Goal: Transaction & Acquisition: Purchase product/service

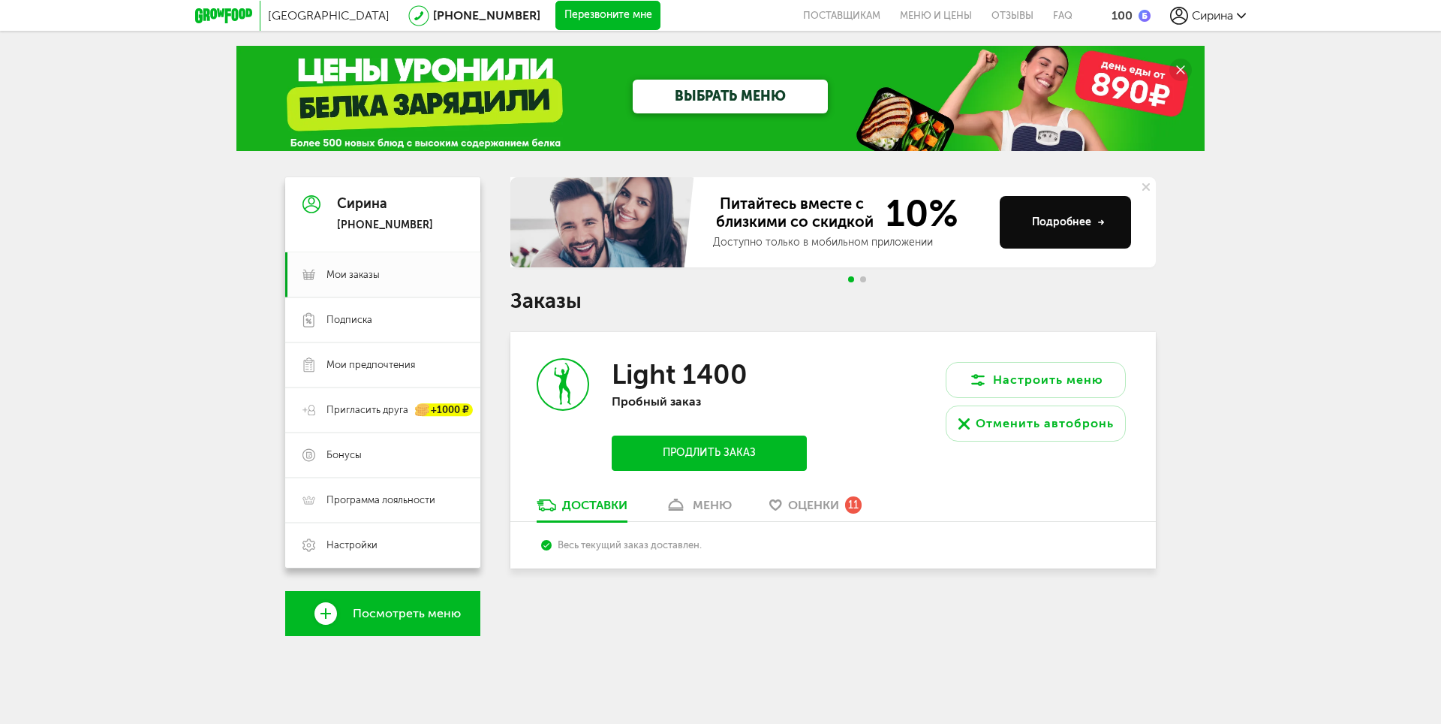
click at [391, 625] on link "Посмотреть меню" at bounding box center [382, 613] width 195 height 45
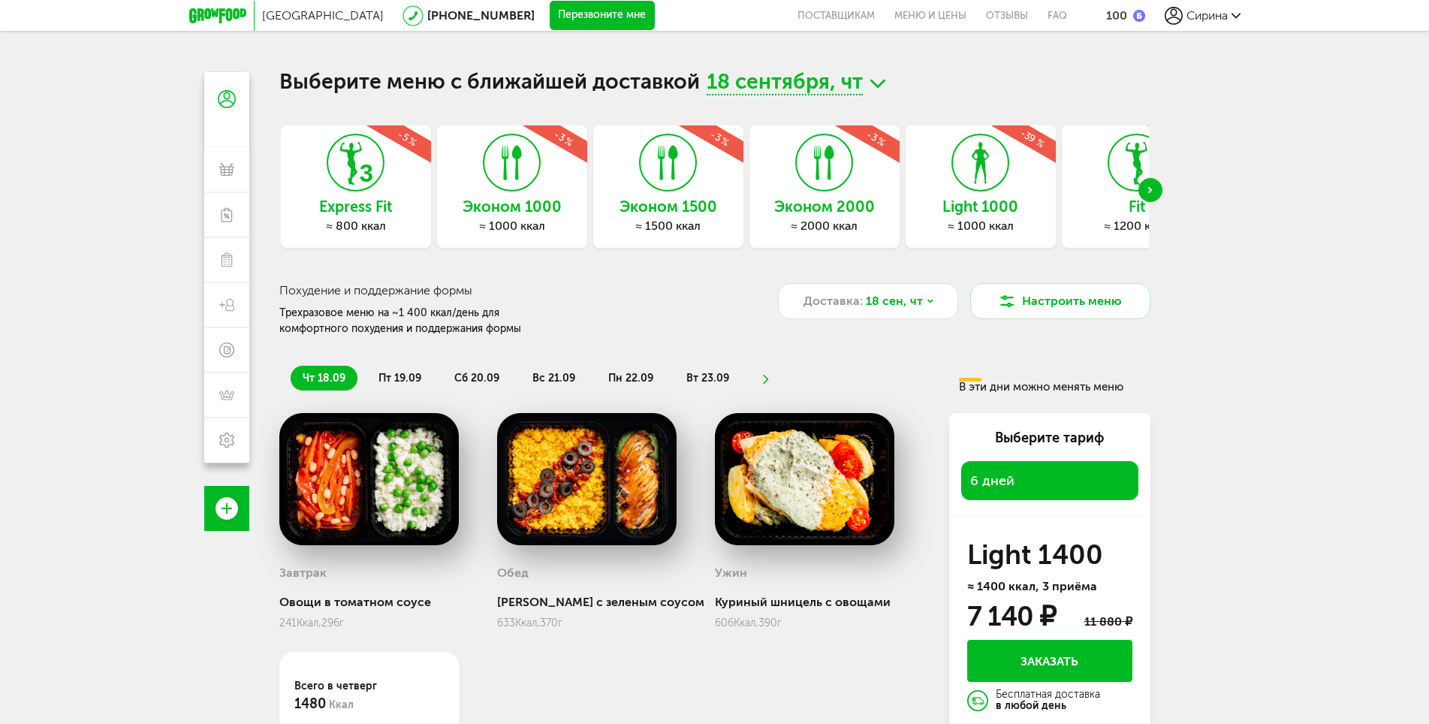
scroll to position [132, 0]
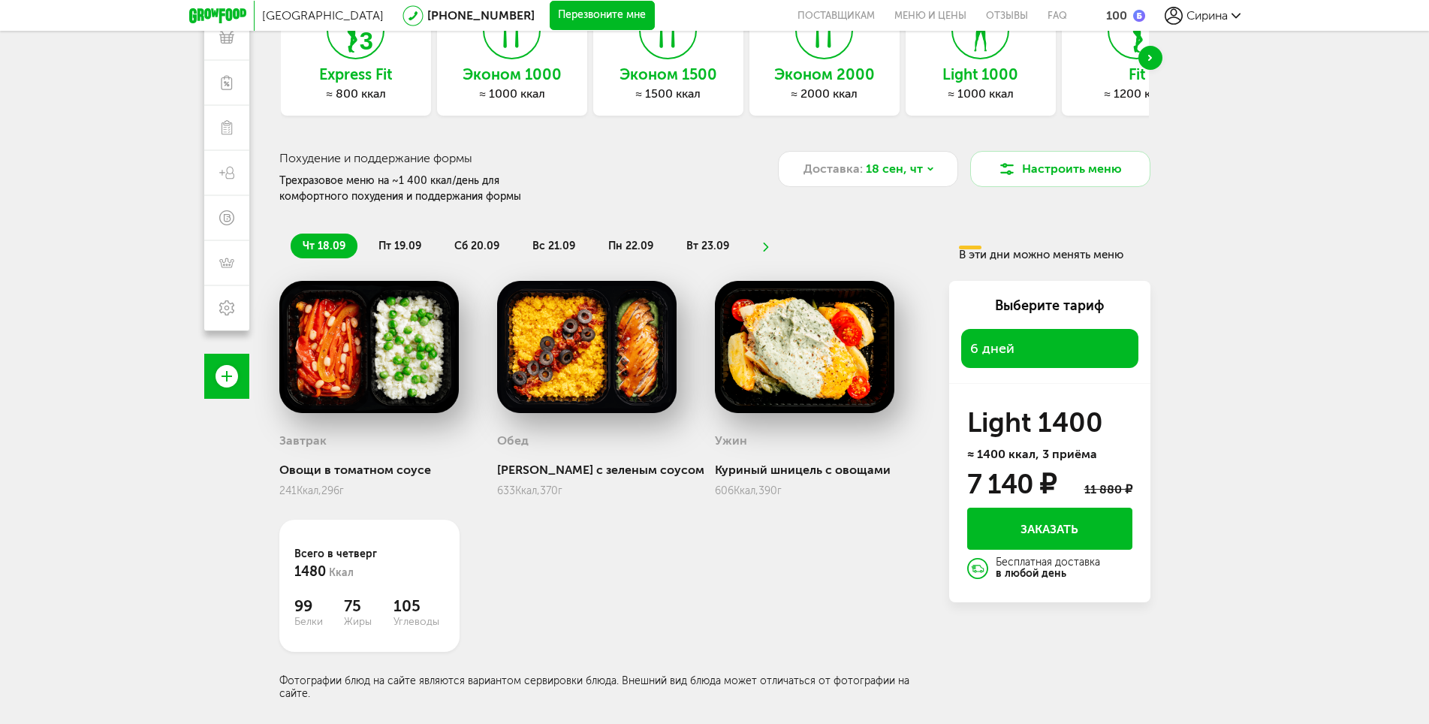
click at [393, 248] on span "пт 19.09" at bounding box center [399, 245] width 43 height 13
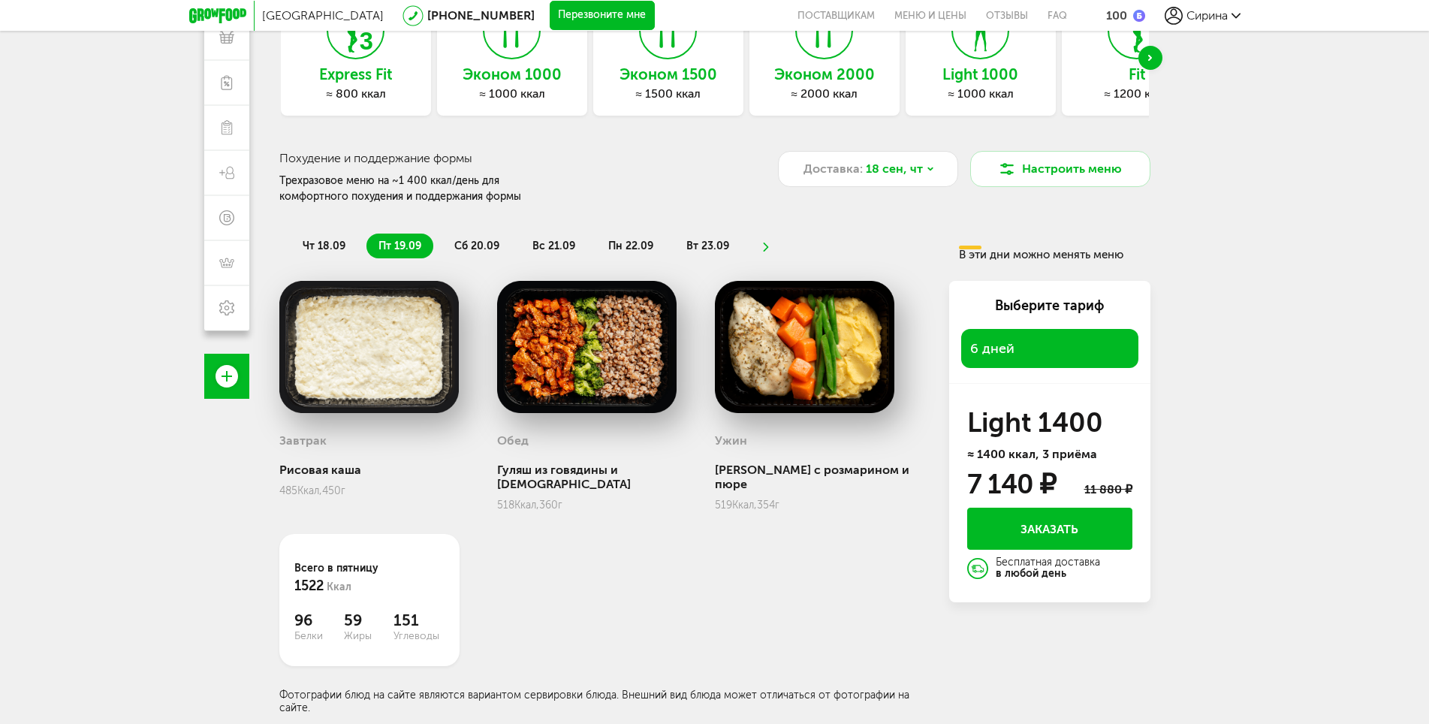
click at [472, 242] on span "сб 20.09" at bounding box center [476, 245] width 45 height 13
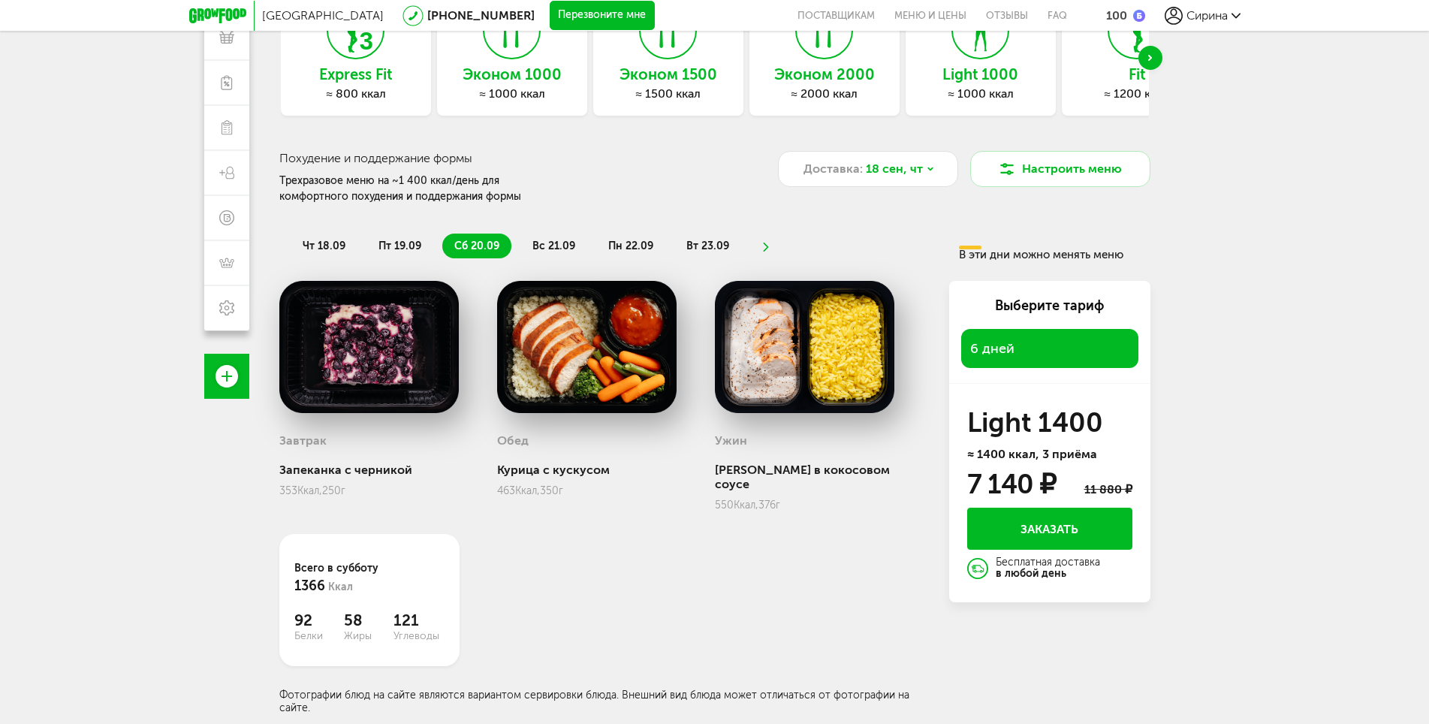
click at [556, 248] on span "вс 21.09" at bounding box center [553, 245] width 43 height 13
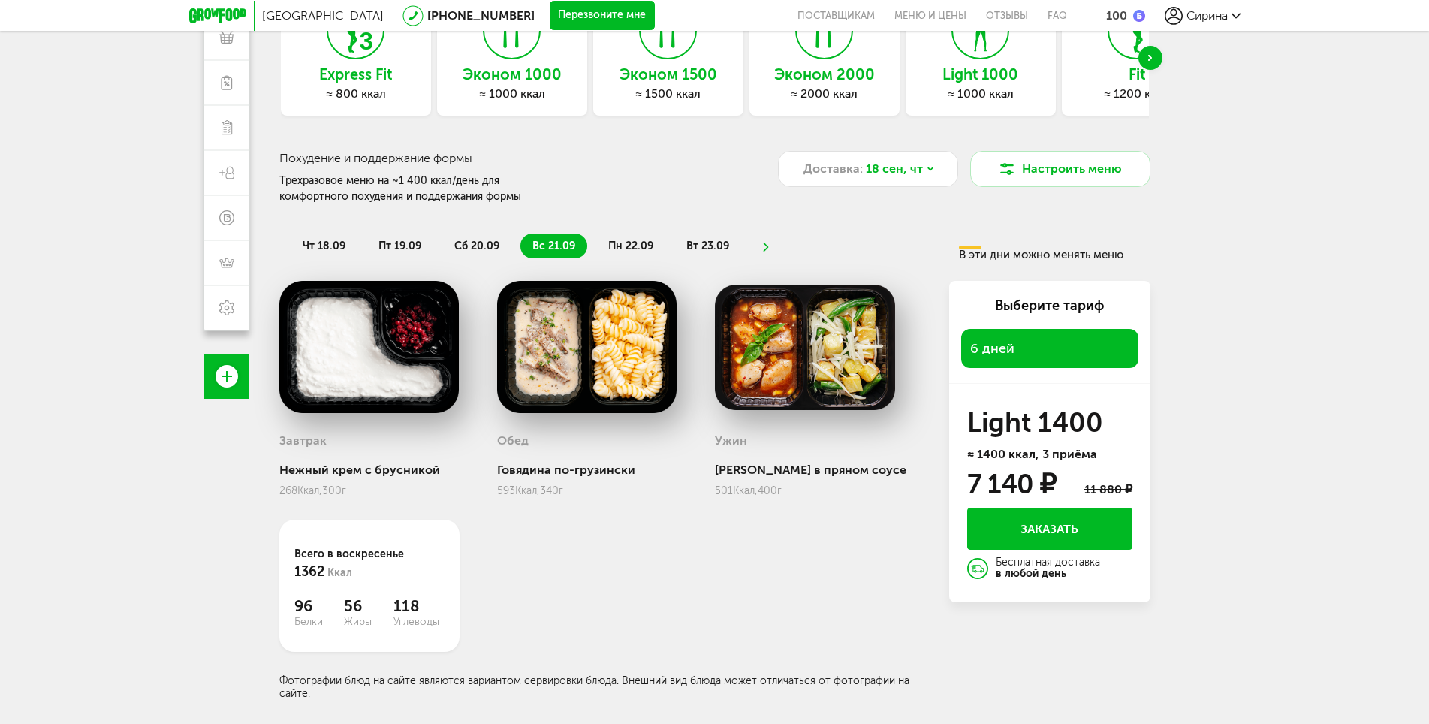
click at [626, 245] on span "пн 22.09" at bounding box center [630, 245] width 45 height 13
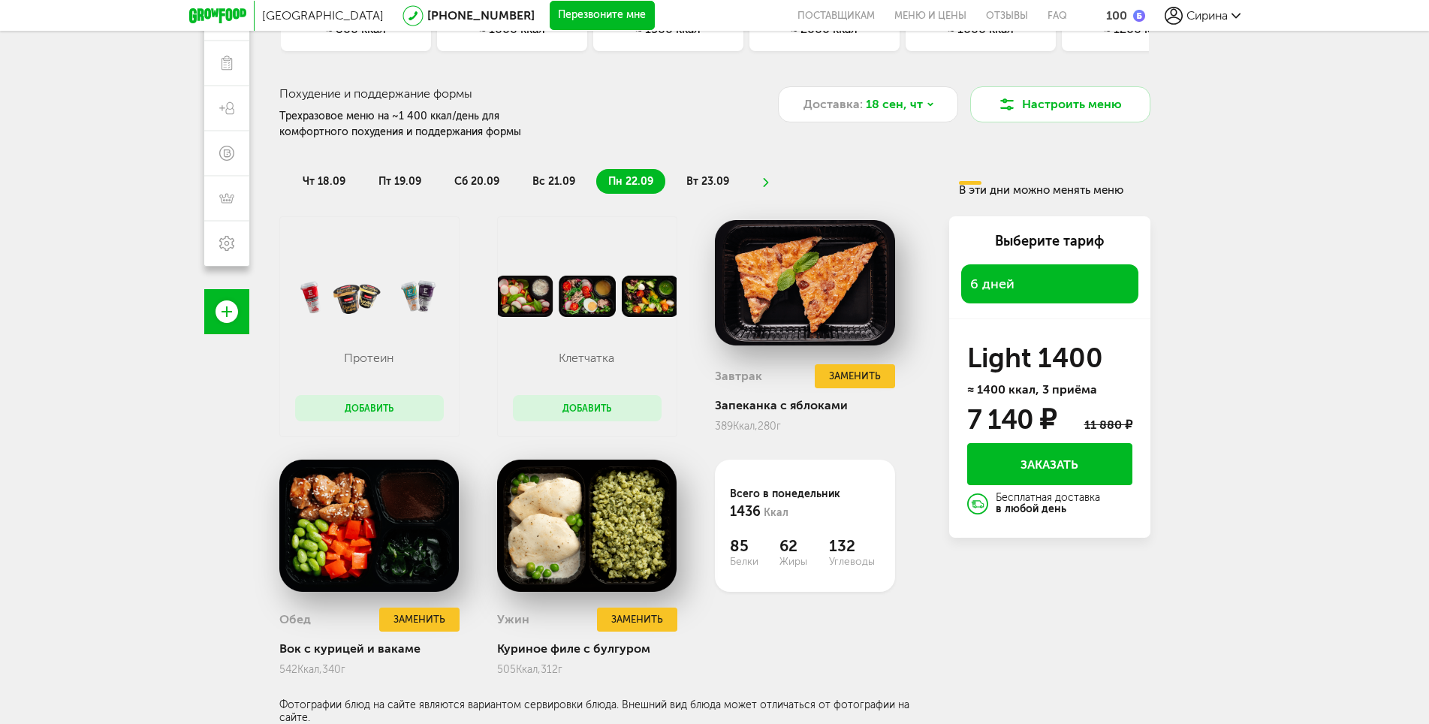
scroll to position [0, 0]
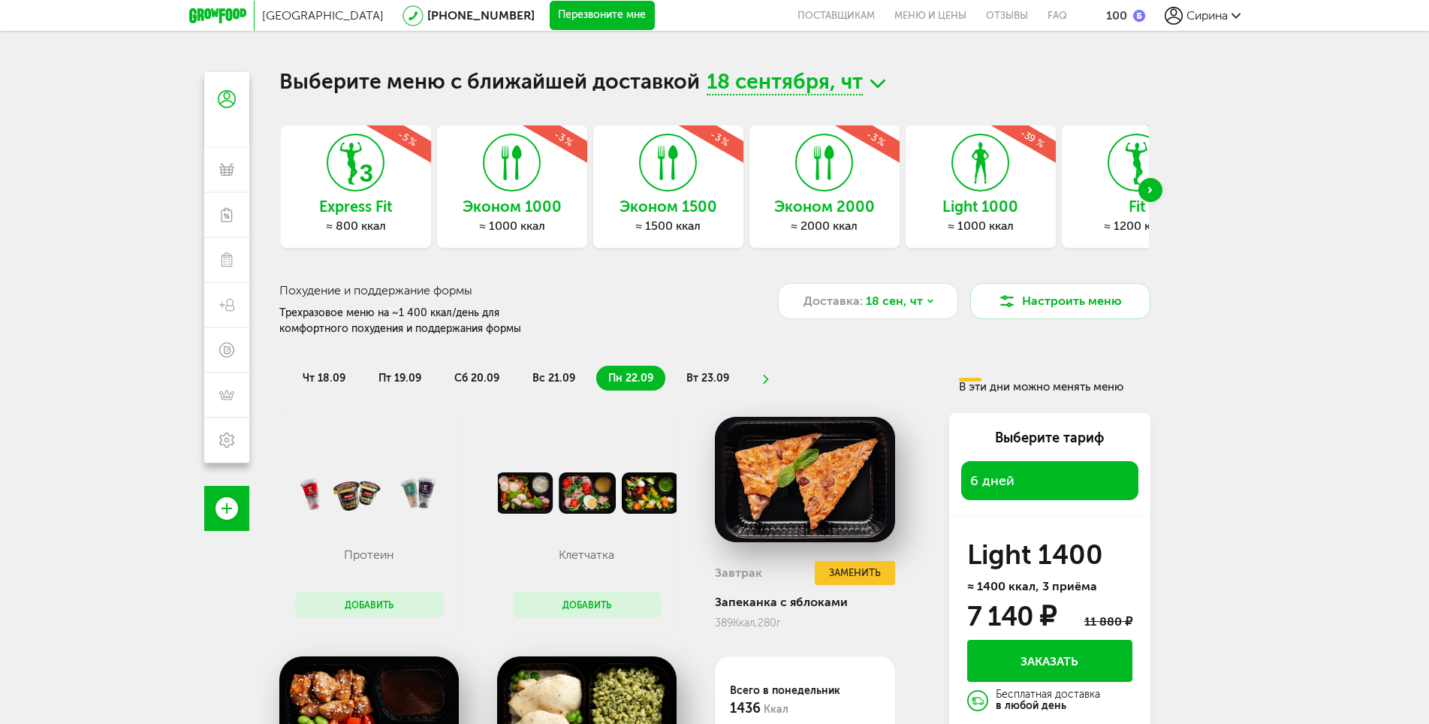
click at [672, 215] on h3 "Эконом 1500" at bounding box center [668, 206] width 150 height 17
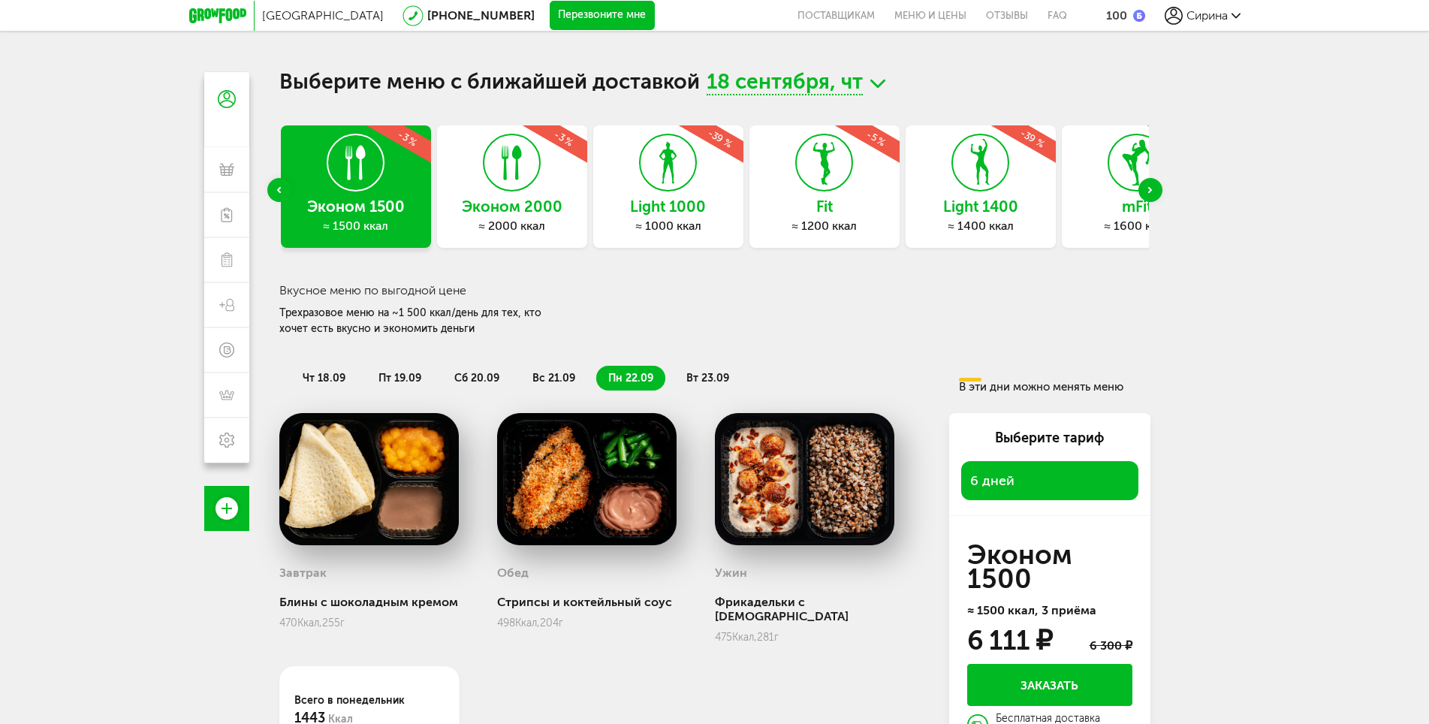
click at [329, 378] on span "чт 18.09" at bounding box center [324, 378] width 43 height 13
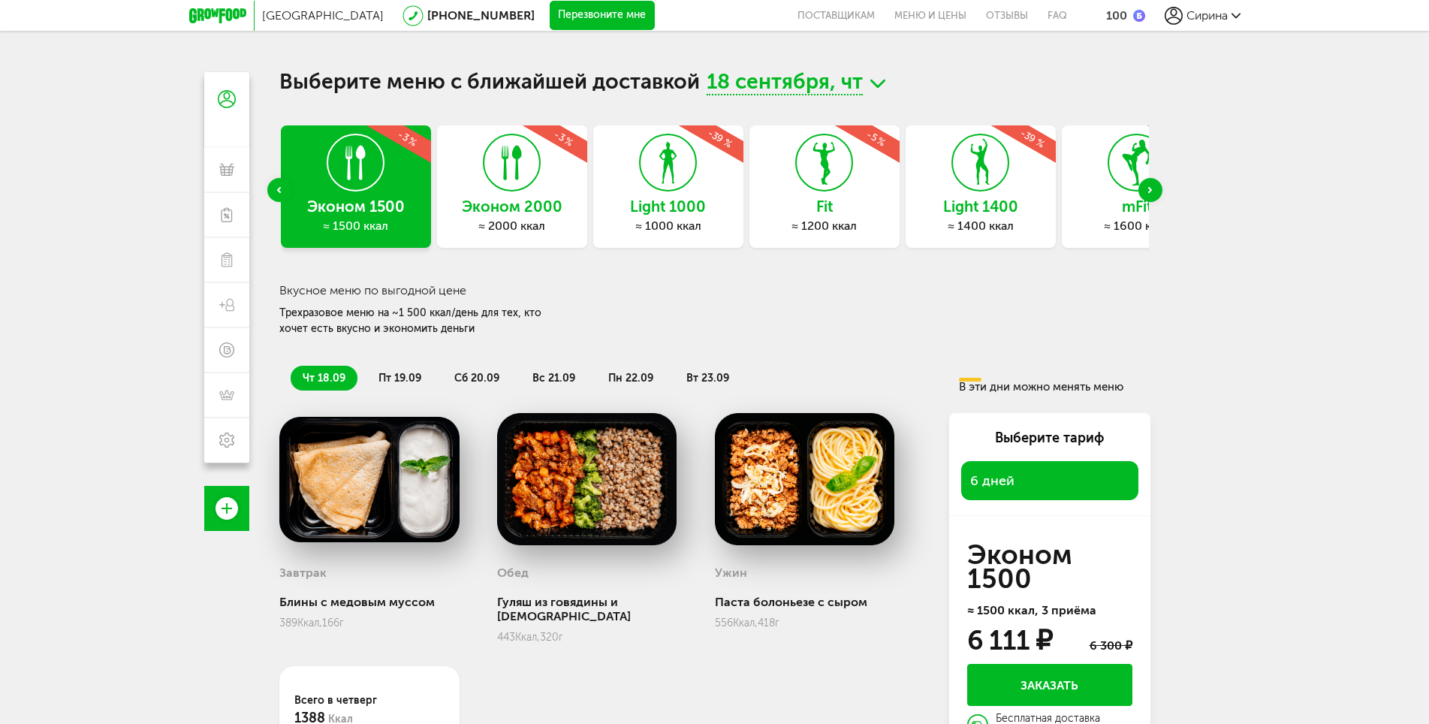
scroll to position [132, 0]
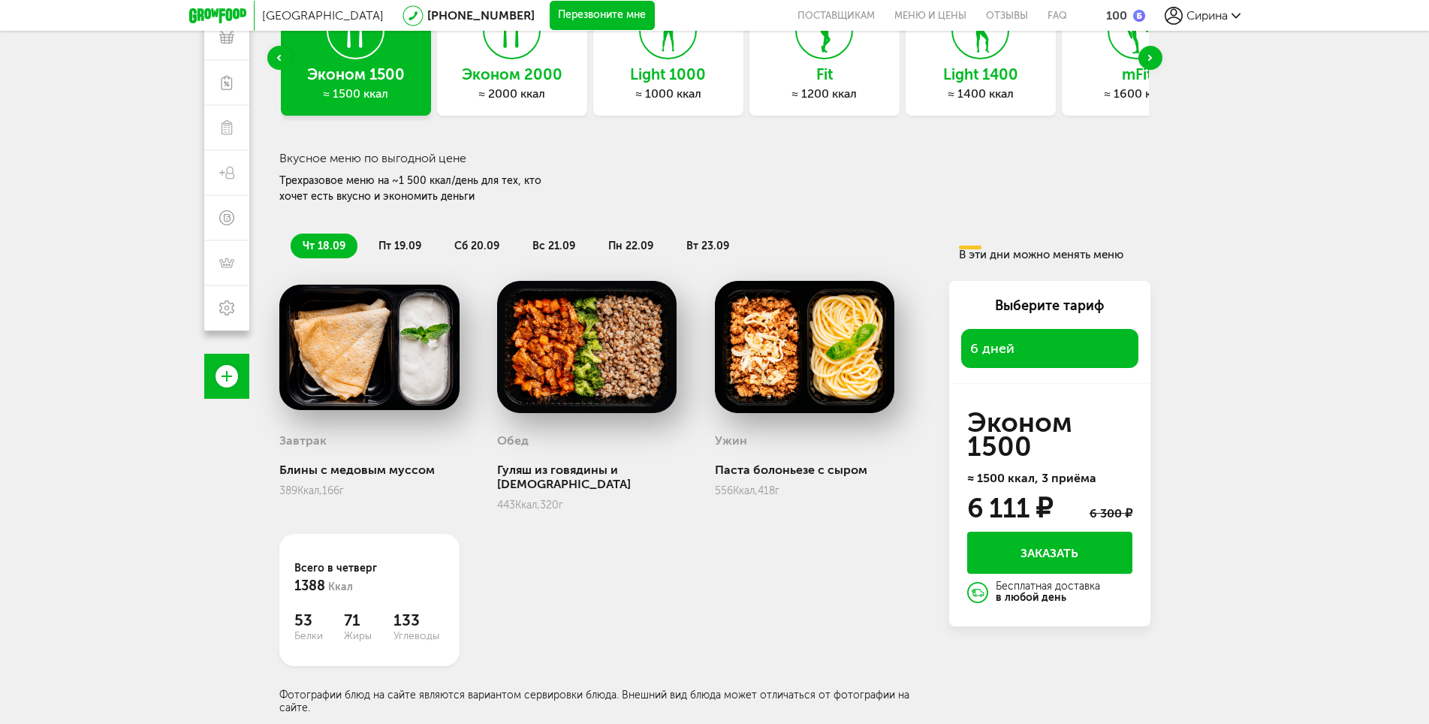
click at [383, 244] on span "пт 19.09" at bounding box center [399, 245] width 43 height 13
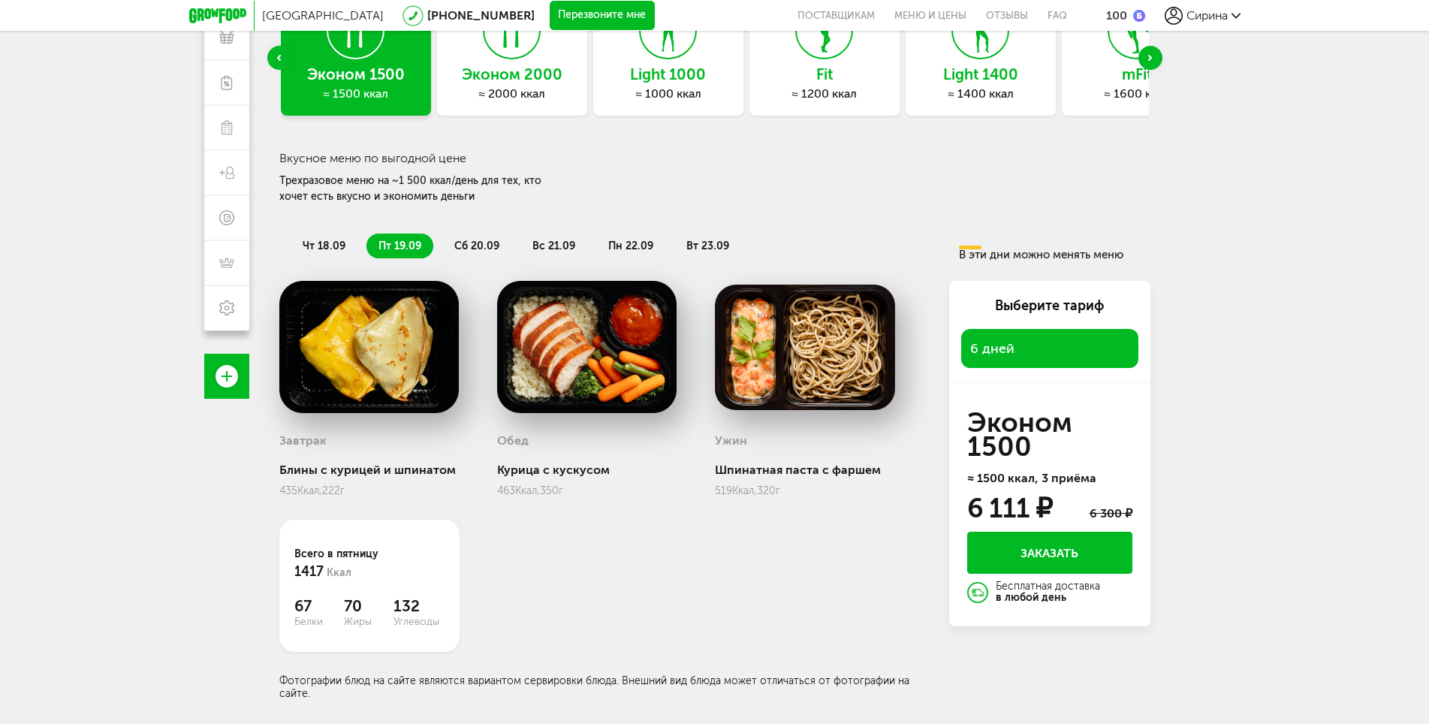
click at [318, 247] on span "чт 18.09" at bounding box center [324, 245] width 43 height 13
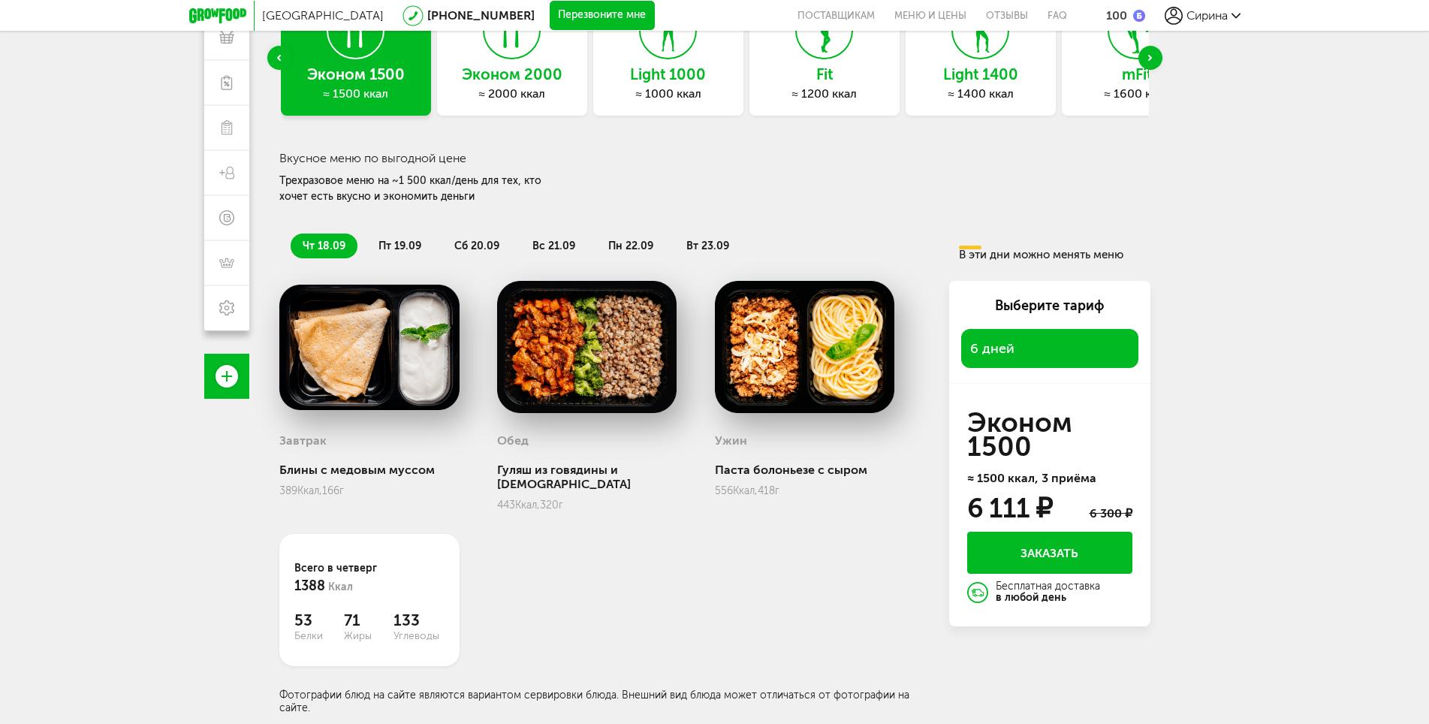
click at [402, 248] on span "пт 19.09" at bounding box center [399, 245] width 43 height 13
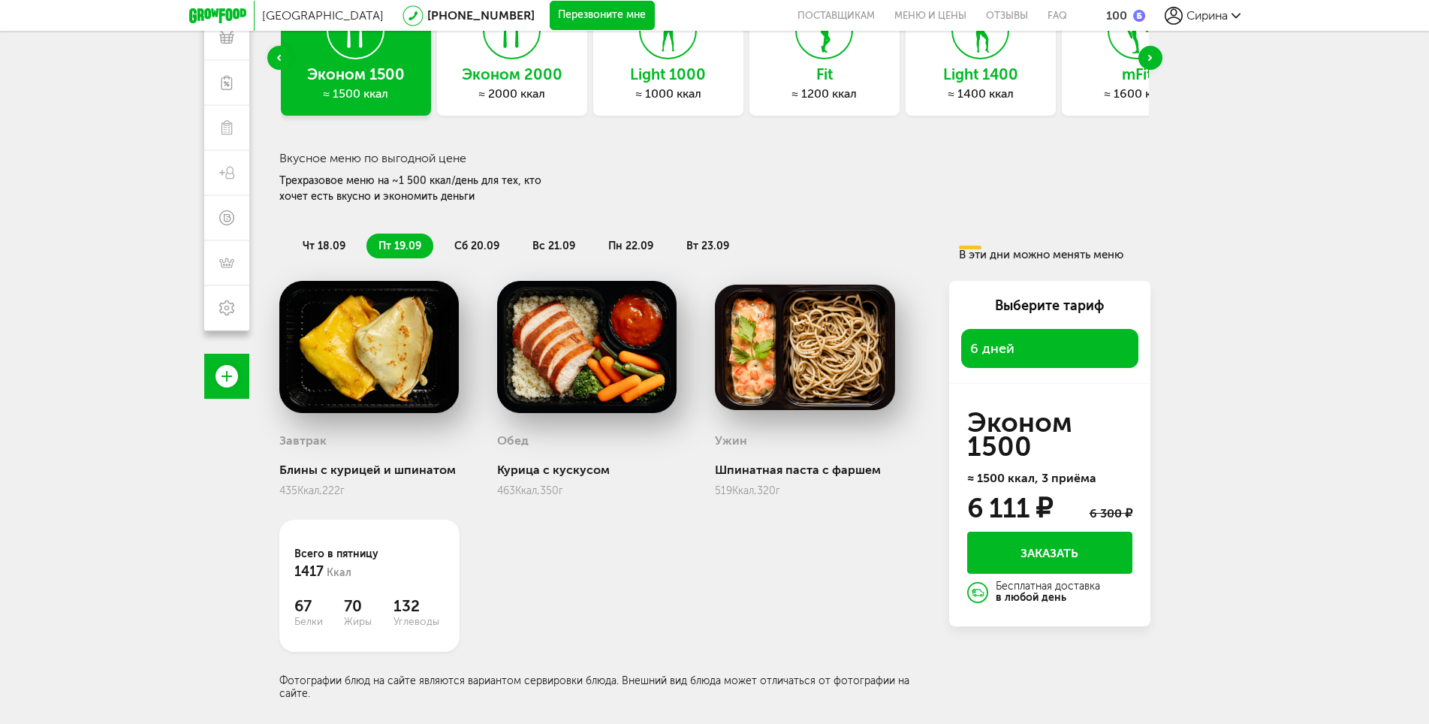
click at [477, 251] on span "сб 20.09" at bounding box center [476, 245] width 45 height 13
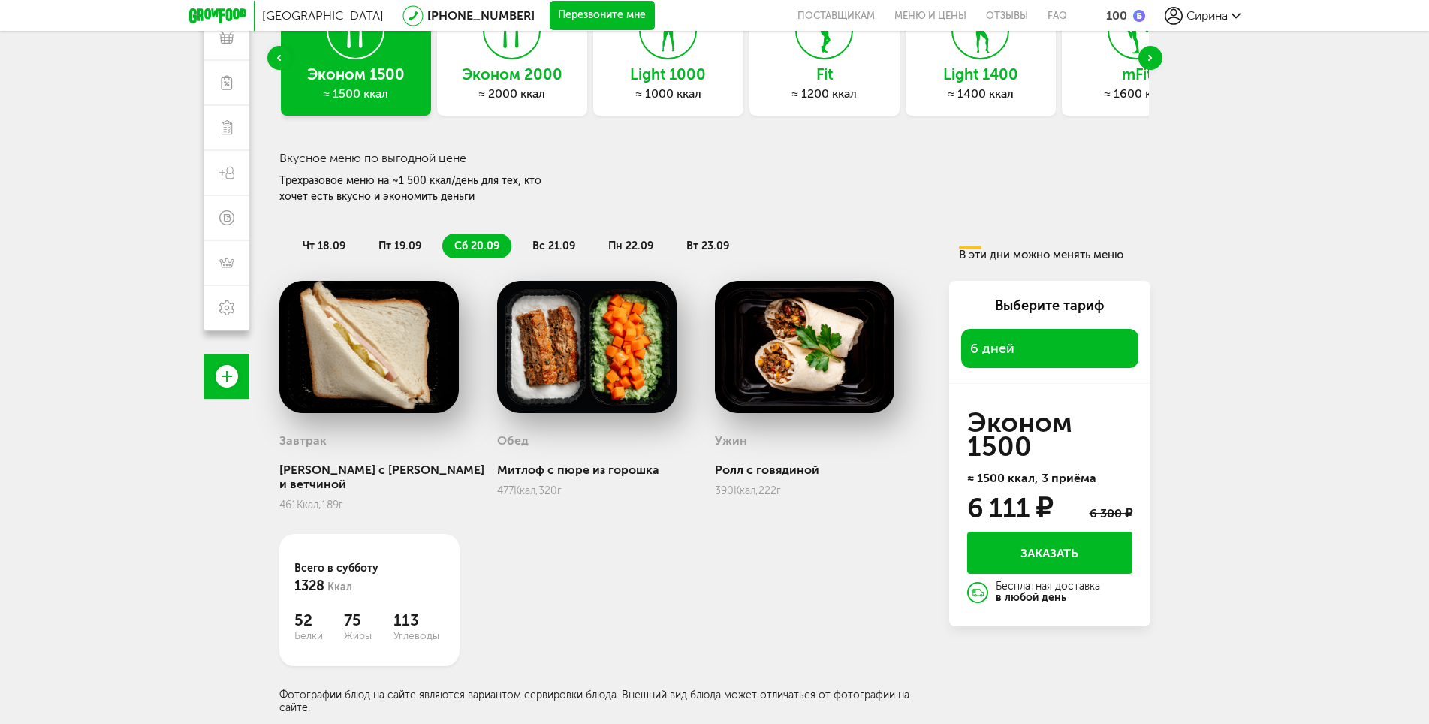
scroll to position [0, 0]
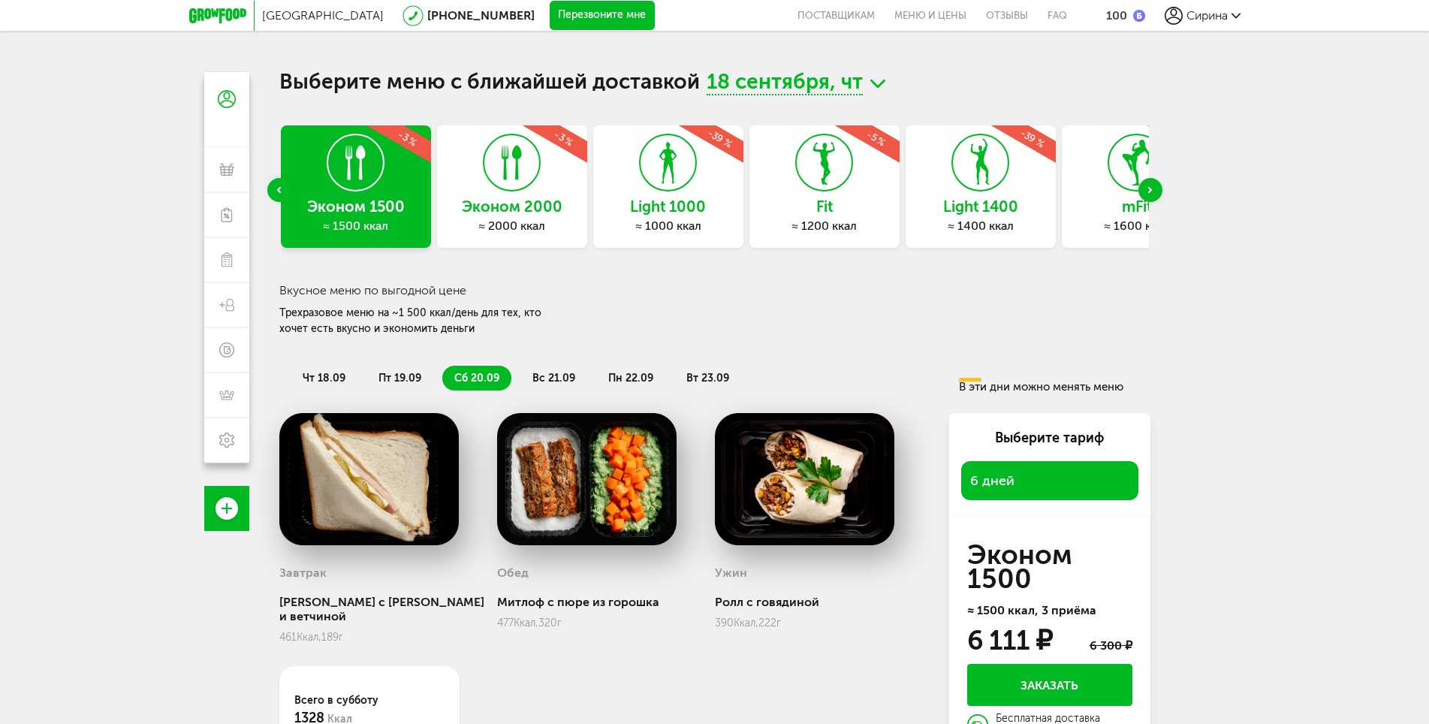
drag, startPoint x: 318, startPoint y: 375, endPoint x: 327, endPoint y: 376, distance: 9.0
click at [319, 375] on span "чт 18.09" at bounding box center [324, 378] width 43 height 13
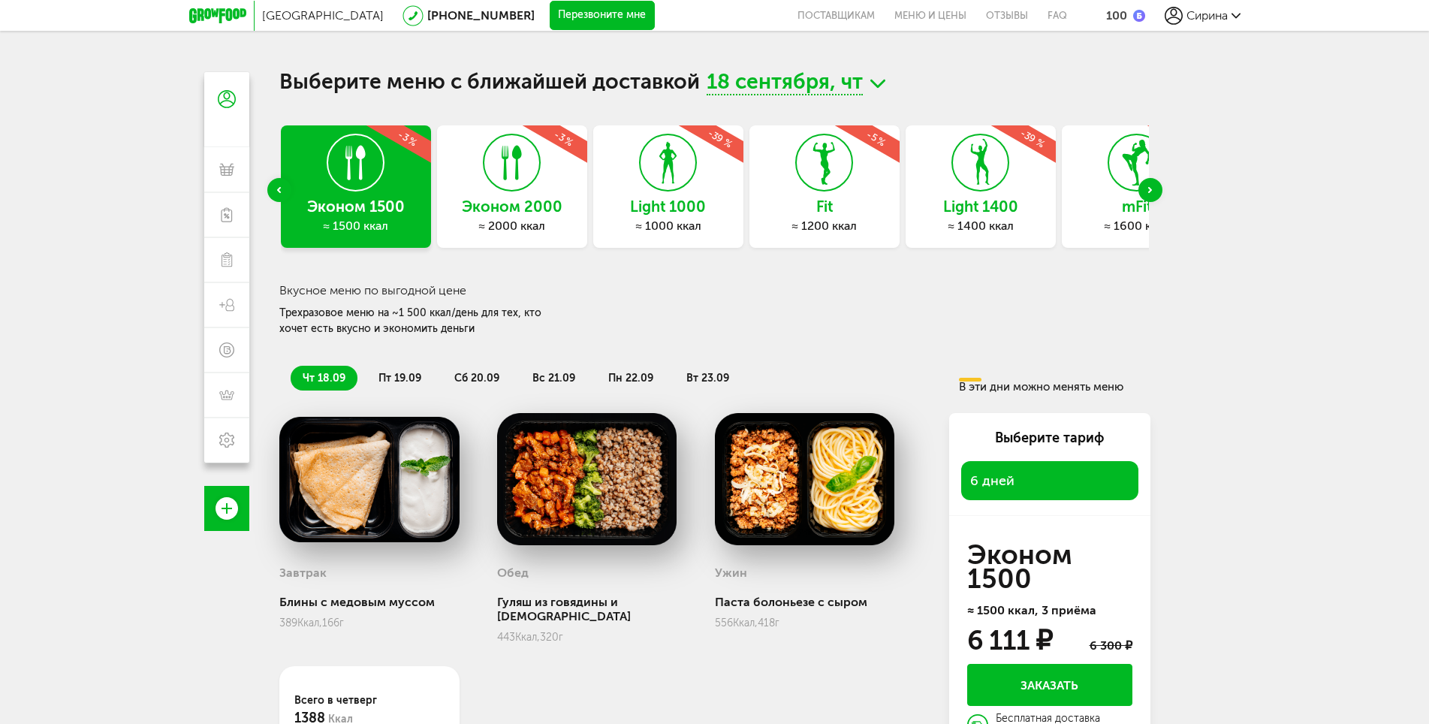
scroll to position [132, 0]
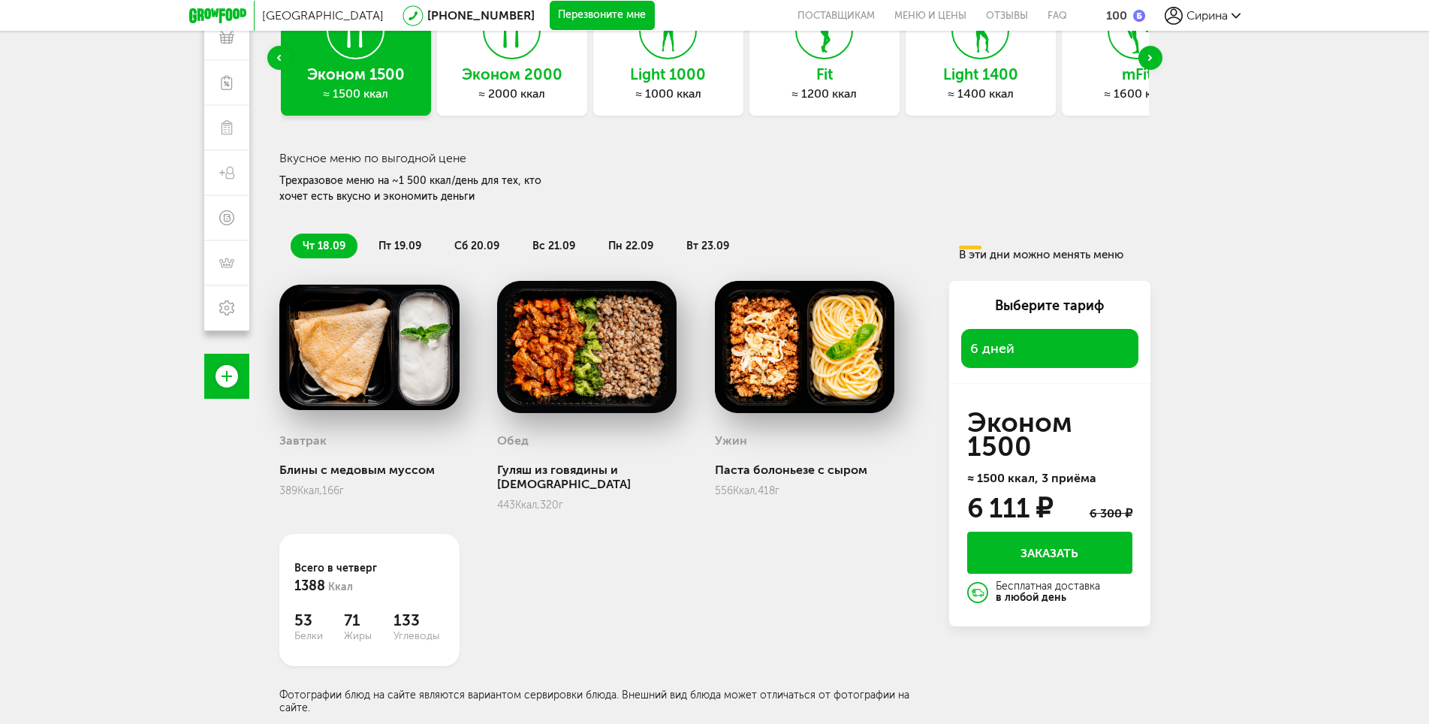
click at [393, 248] on span "пт 19.09" at bounding box center [399, 245] width 43 height 13
